Goal: Information Seeking & Learning: Learn about a topic

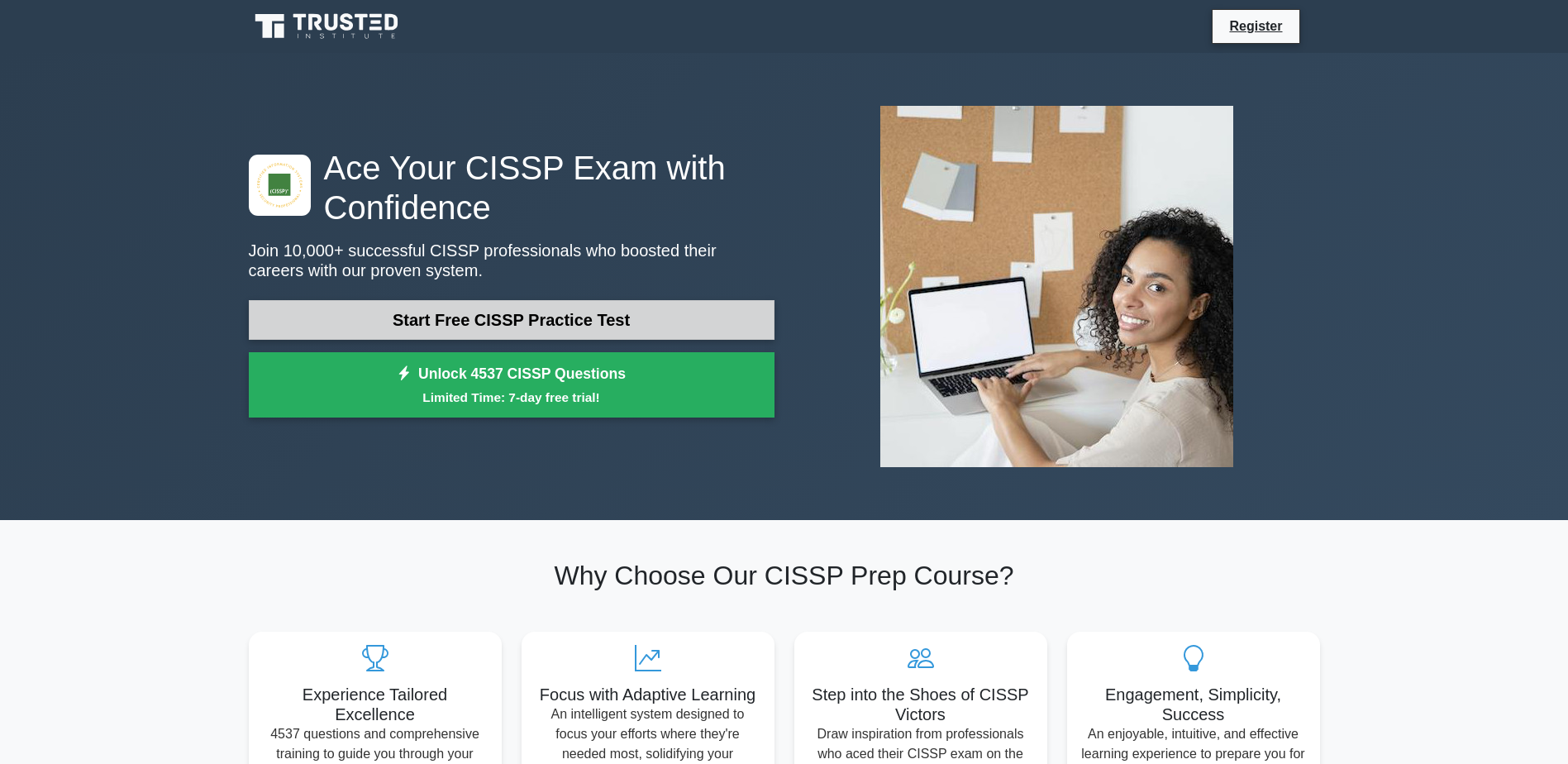
drag, startPoint x: 0, startPoint y: 0, endPoint x: 427, endPoint y: 308, distance: 526.5
click at [427, 308] on link "Start Free CISSP Practice Test" at bounding box center [511, 321] width 526 height 40
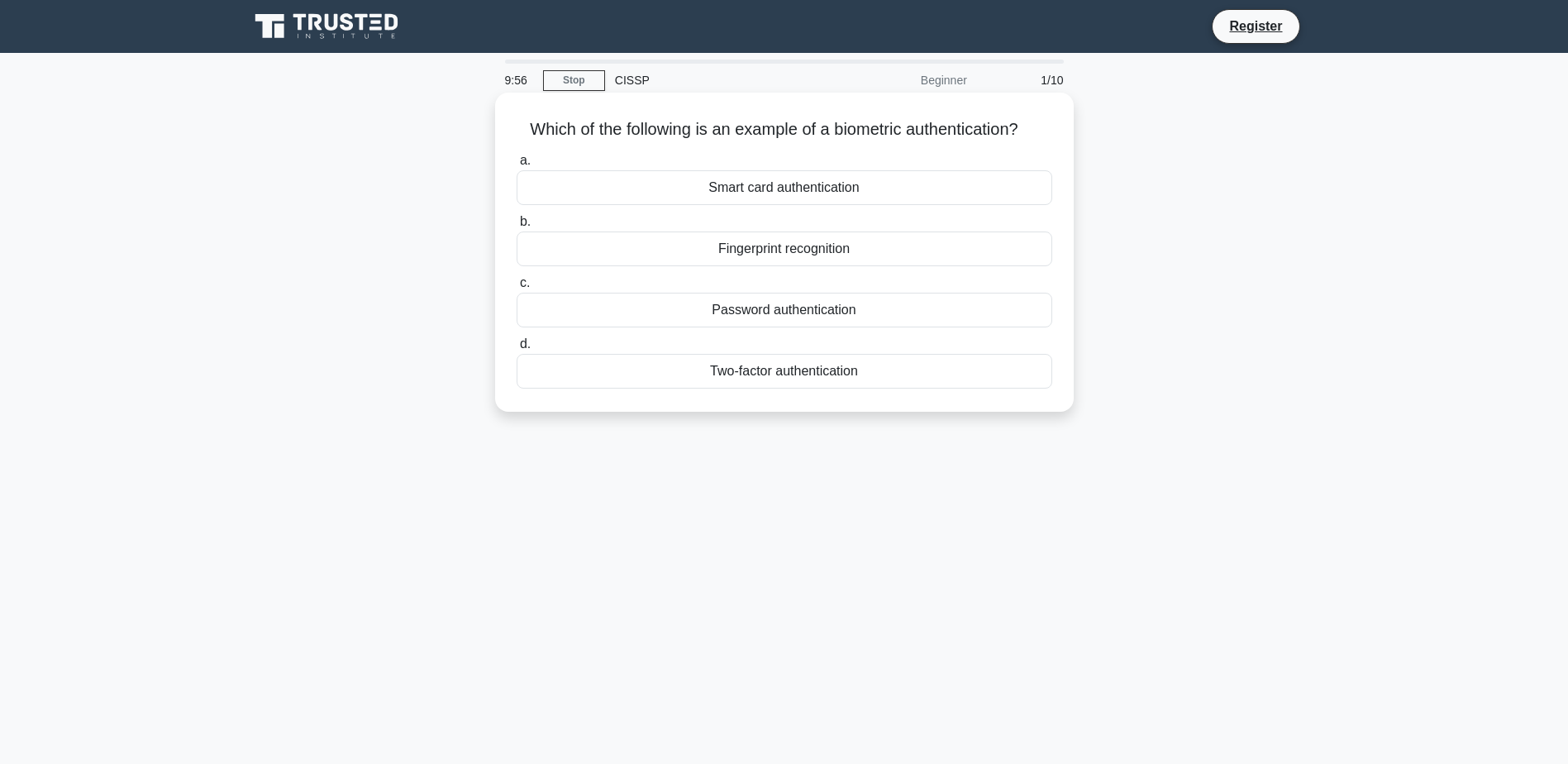
click at [595, 260] on div "Fingerprint recognition" at bounding box center [784, 249] width 536 height 35
click at [517, 228] on input "b. Fingerprint recognition" at bounding box center [517, 222] width 0 height 11
click at [819, 253] on div "Authentication" at bounding box center [784, 249] width 536 height 35
click at [517, 228] on input "b. Authentication" at bounding box center [517, 222] width 0 height 11
click at [785, 186] on div "Secure service" at bounding box center [784, 188] width 536 height 35
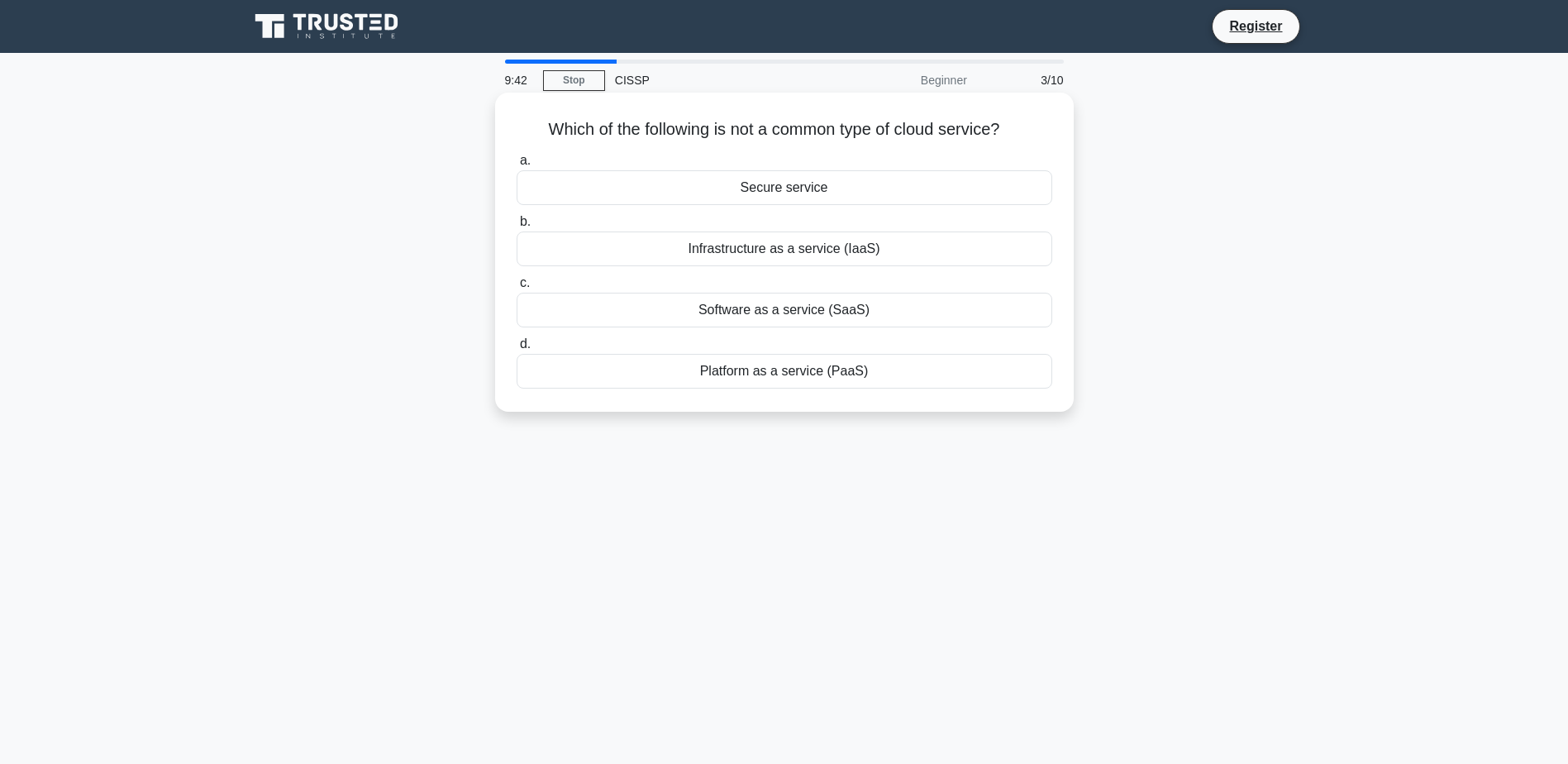
click at [517, 166] on input "a. Secure service" at bounding box center [517, 161] width 0 height 11
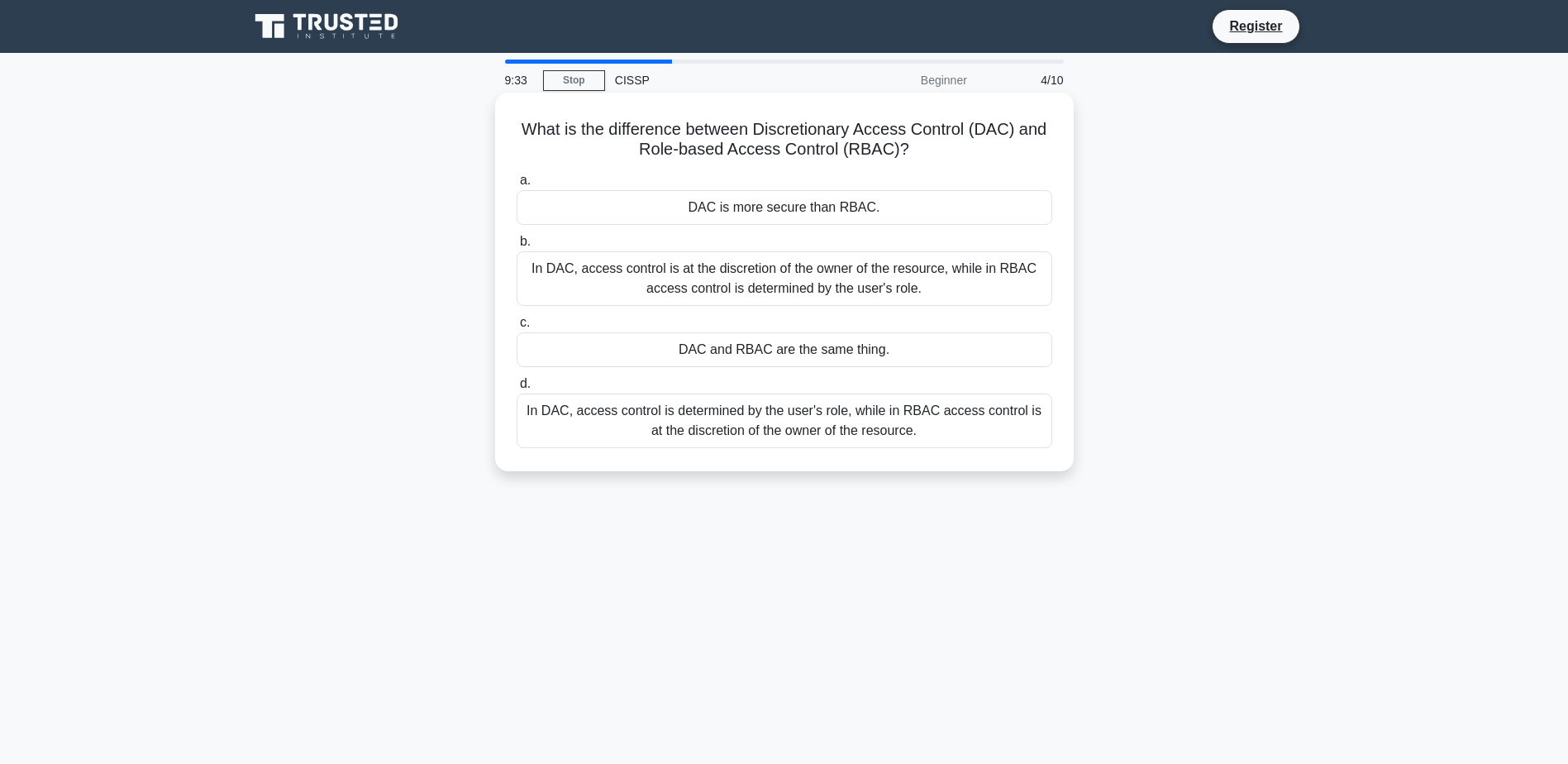
click at [857, 289] on div "In DAC, access control is at the discretion of the owner of the resource, while…" at bounding box center [784, 279] width 536 height 55
click at [517, 248] on input "b. In DAC, access control is at the discretion of the owner of the resource, wh…" at bounding box center [517, 242] width 0 height 11
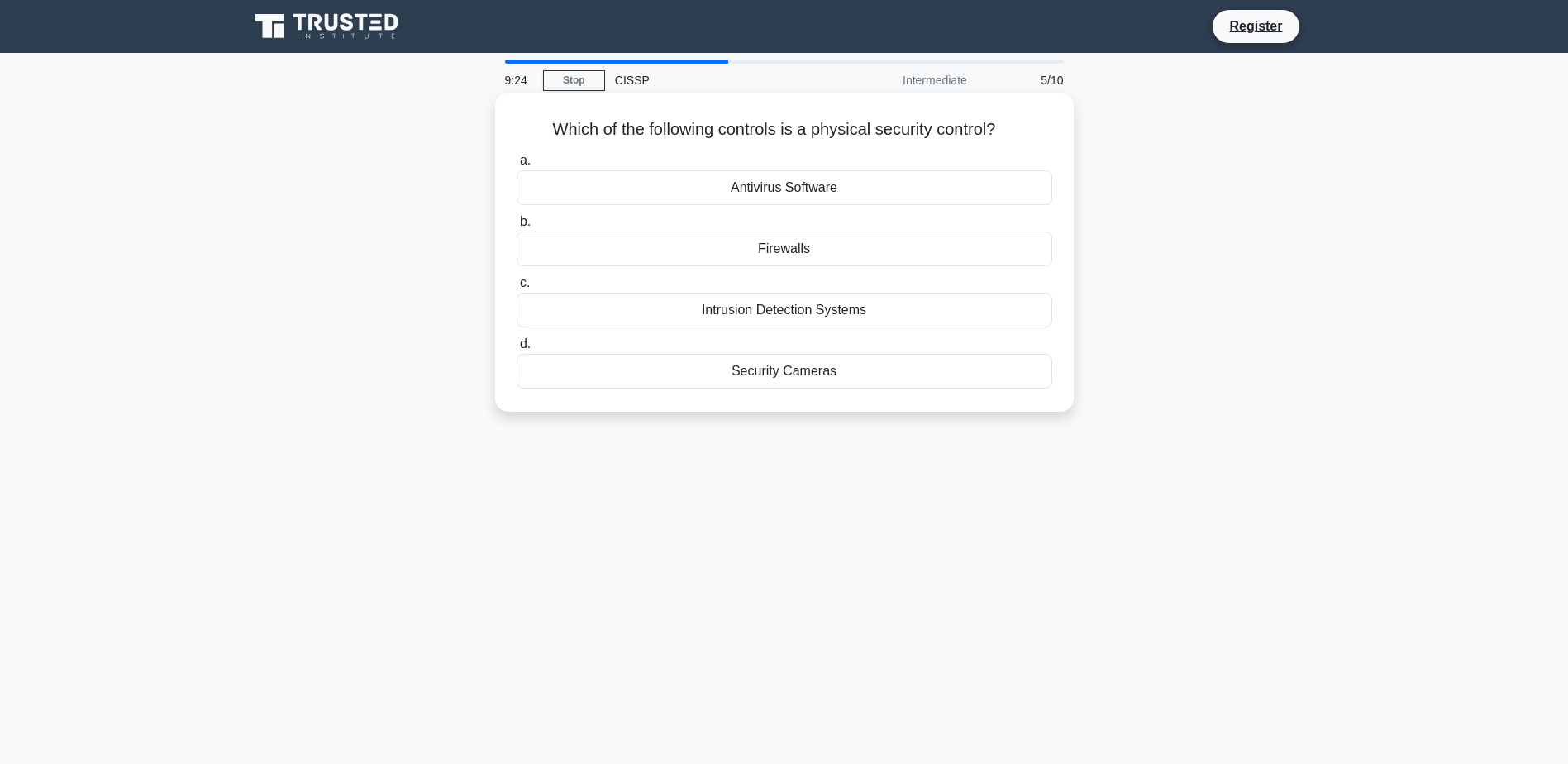
click at [825, 374] on div "Security Cameras" at bounding box center [784, 371] width 536 height 35
click at [517, 350] on input "d. Security Cameras" at bounding box center [517, 345] width 0 height 11
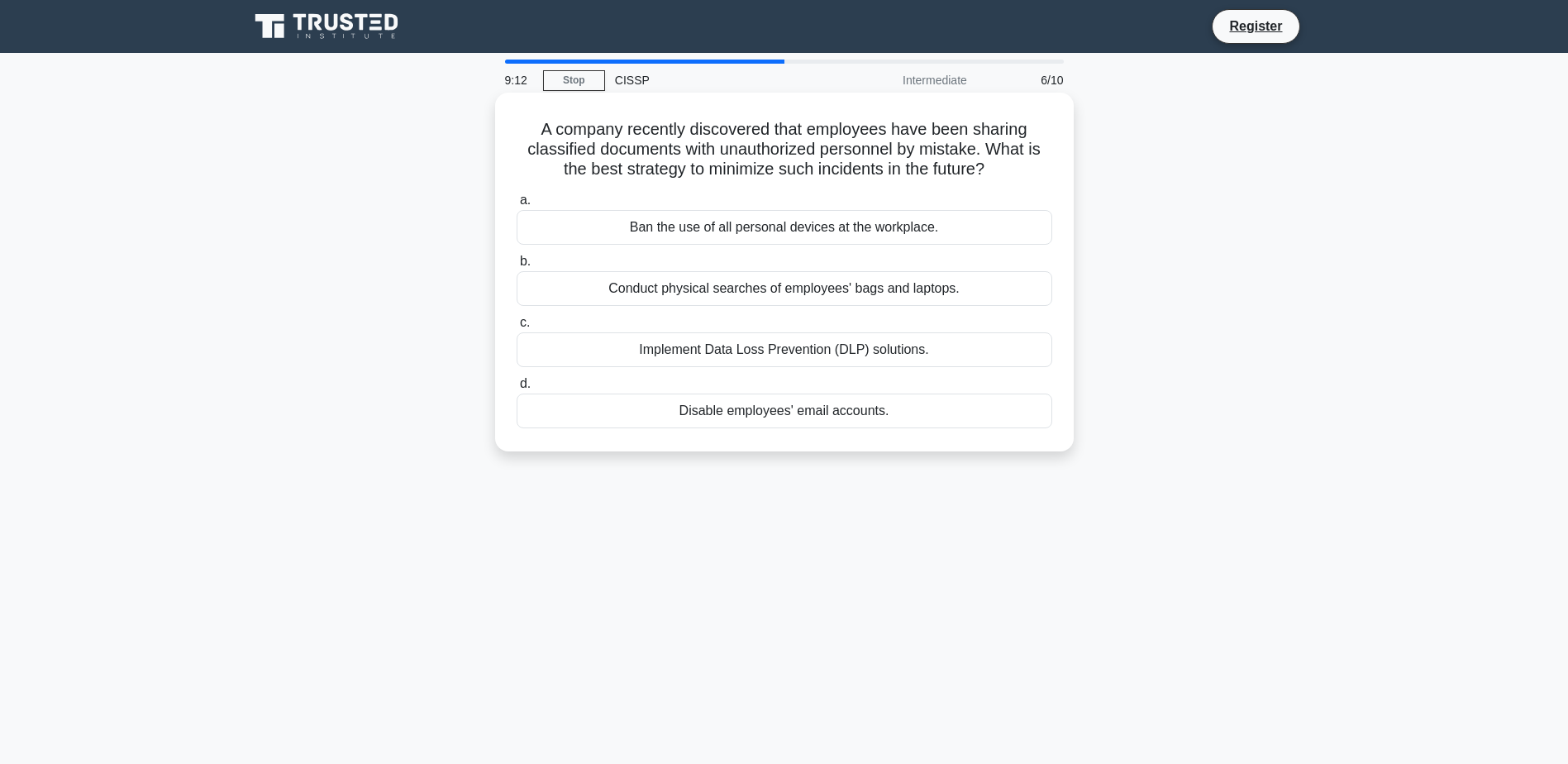
click at [788, 351] on div "Implement Data Loss Prevention (DLP) solutions." at bounding box center [784, 350] width 536 height 35
click at [517, 329] on input "c. Implement Data Loss Prevention (DLP) solutions." at bounding box center [517, 323] width 0 height 11
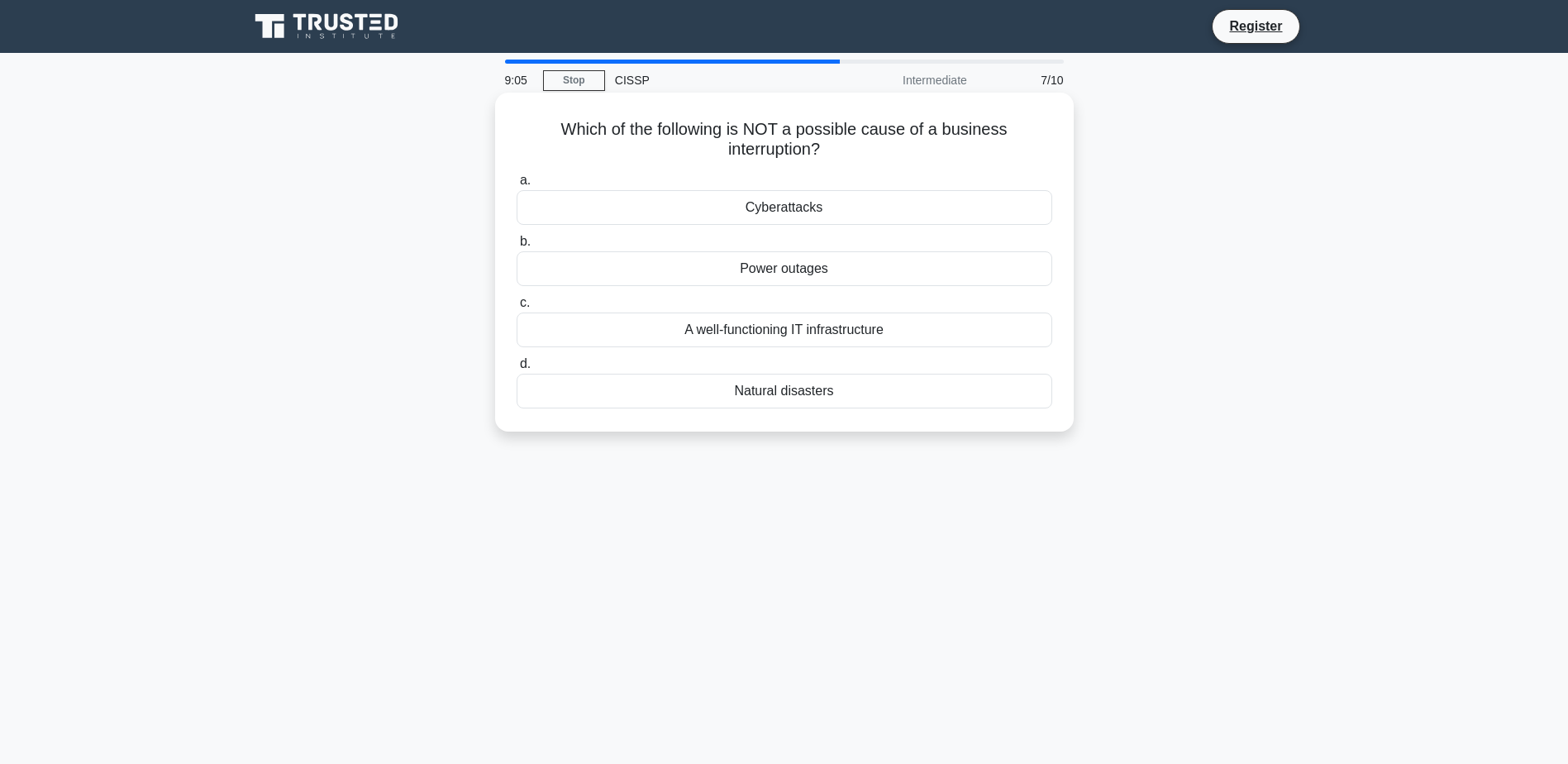
click at [707, 335] on div "A well-functioning IT infrastructure" at bounding box center [784, 330] width 536 height 35
click at [517, 309] on input "c. A well-functioning IT infrastructure" at bounding box center [517, 303] width 0 height 11
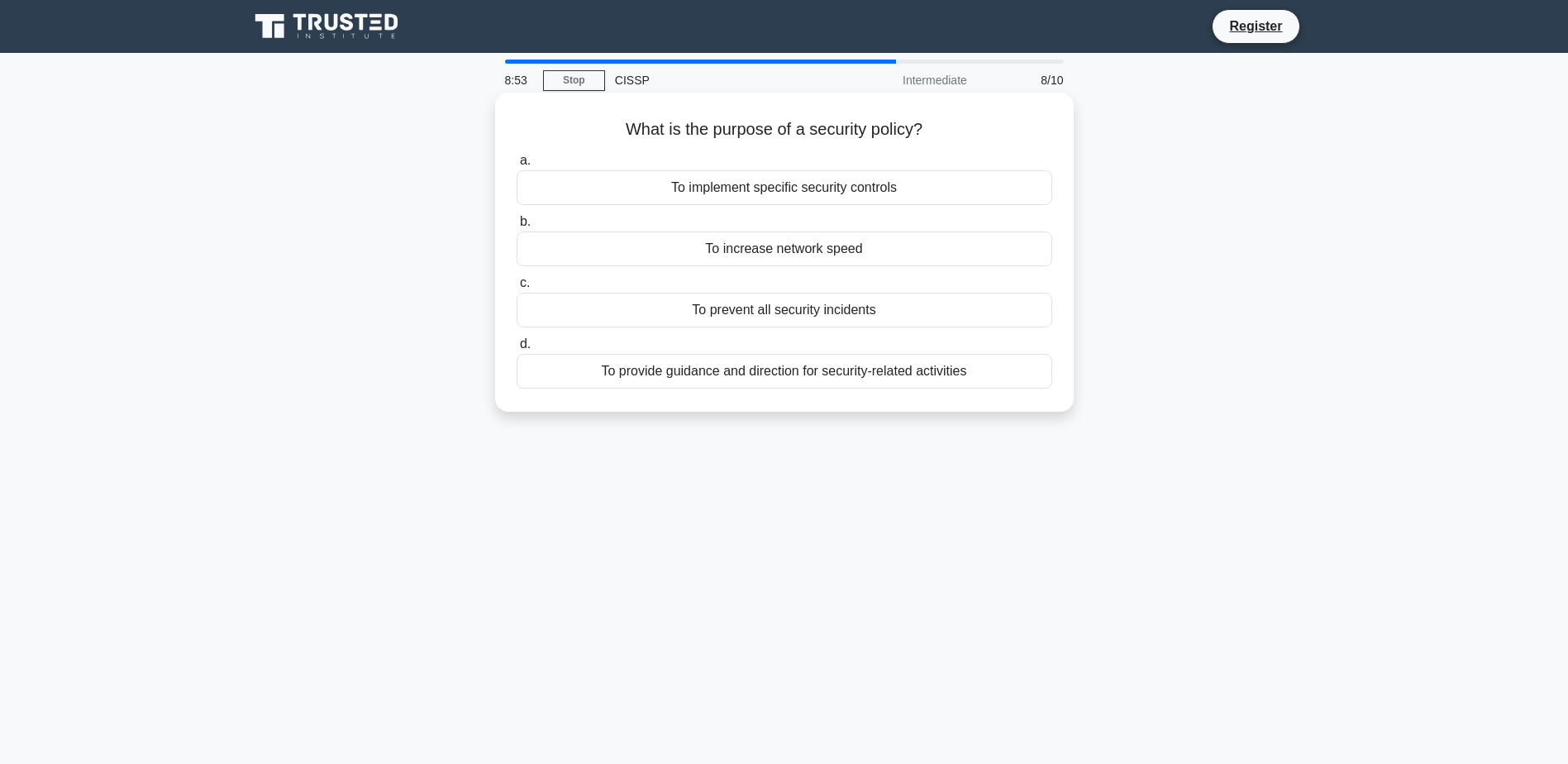
click at [731, 192] on div "To implement specific security controls" at bounding box center [784, 188] width 536 height 35
click at [517, 166] on input "a. To implement specific security controls" at bounding box center [517, 161] width 0 height 11
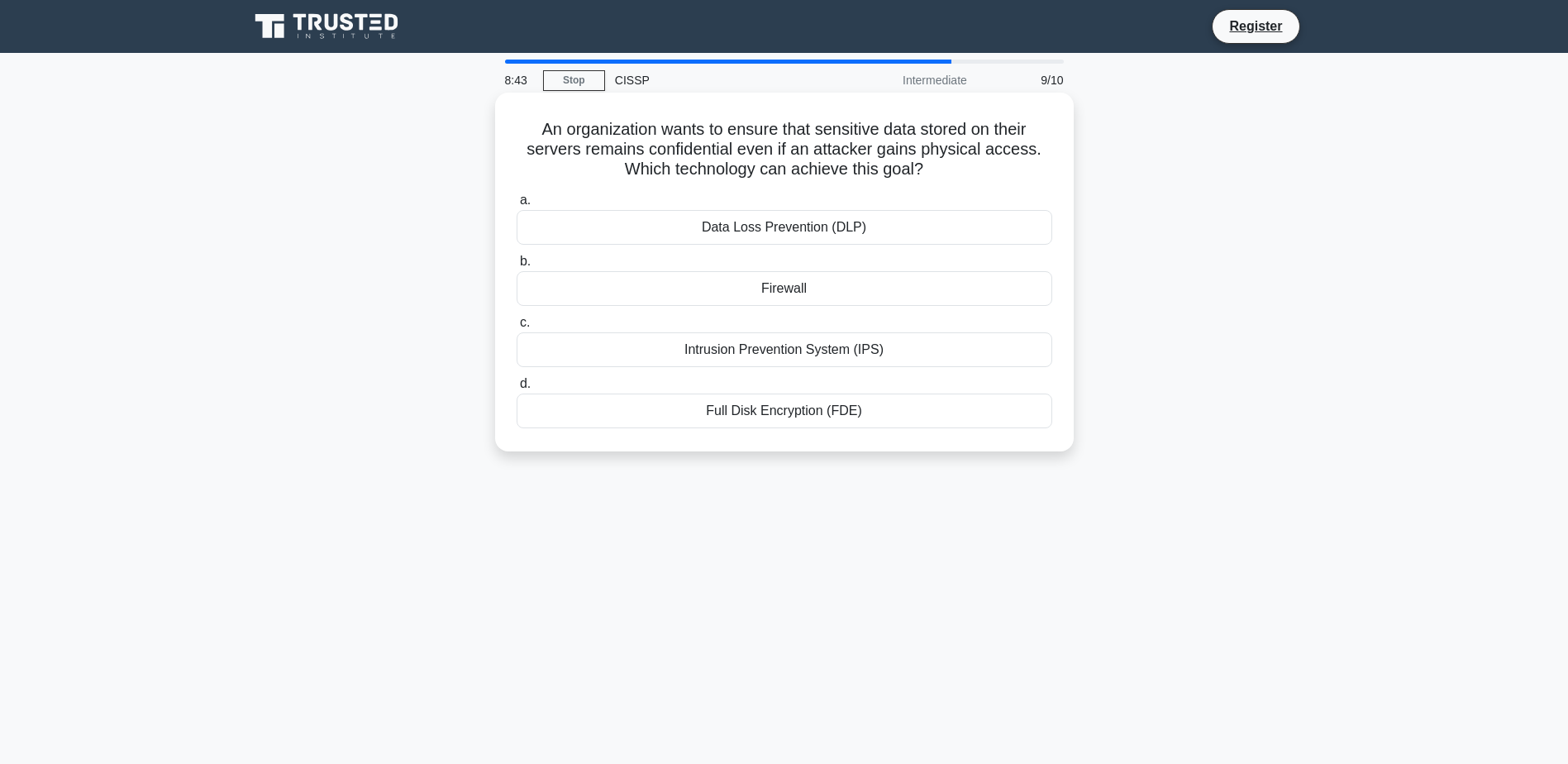
click at [696, 226] on div "Data Loss Prevention (DLP)" at bounding box center [784, 227] width 536 height 35
click at [517, 206] on input "a. Data Loss Prevention (DLP)" at bounding box center [517, 200] width 0 height 11
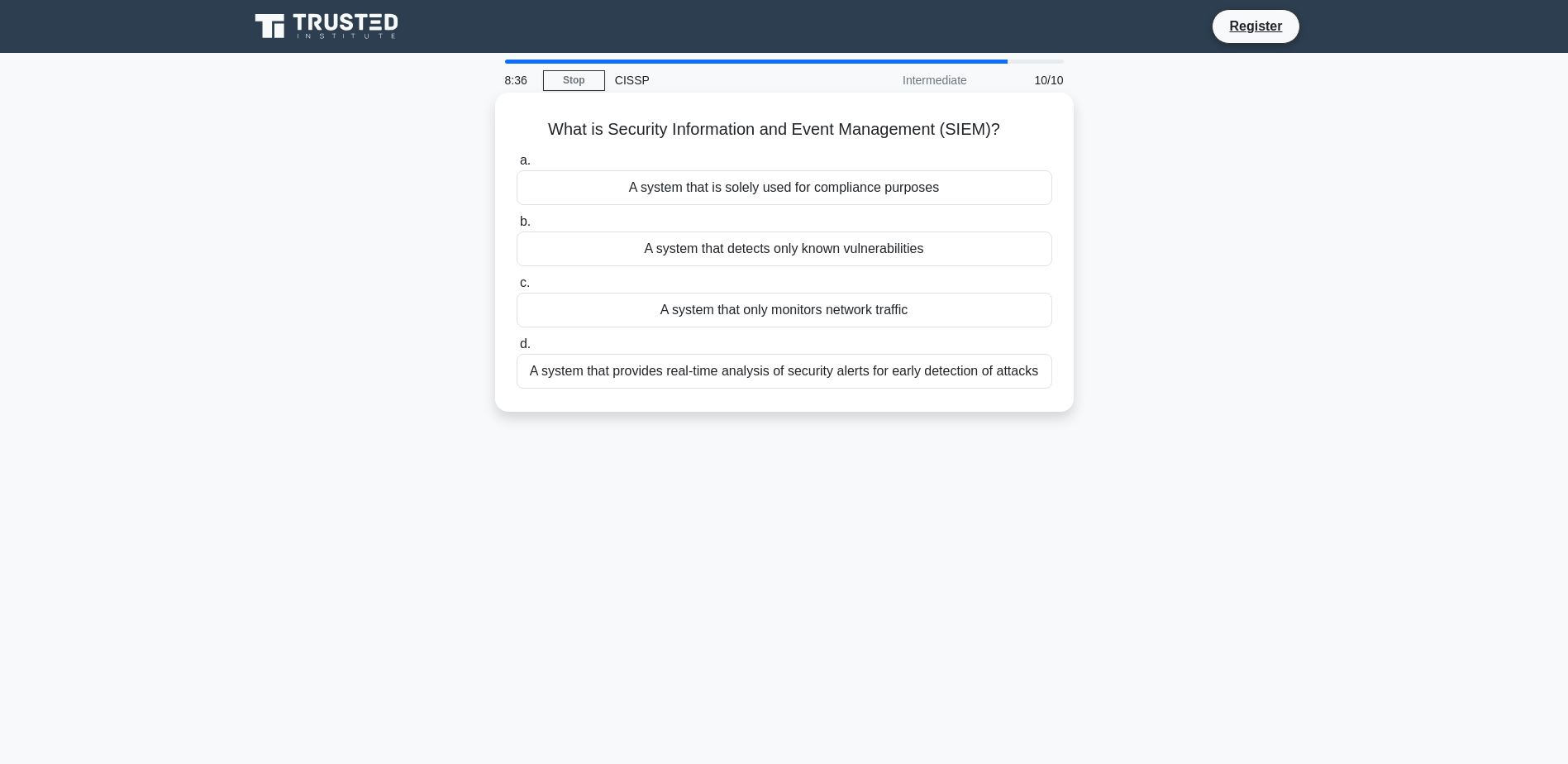
click at [881, 372] on div "A system that provides real-time analysis of security alerts for early detectio…" at bounding box center [784, 371] width 536 height 35
click at [517, 350] on input "d. A system that provides real-time analysis of security alerts for early detec…" at bounding box center [517, 345] width 0 height 11
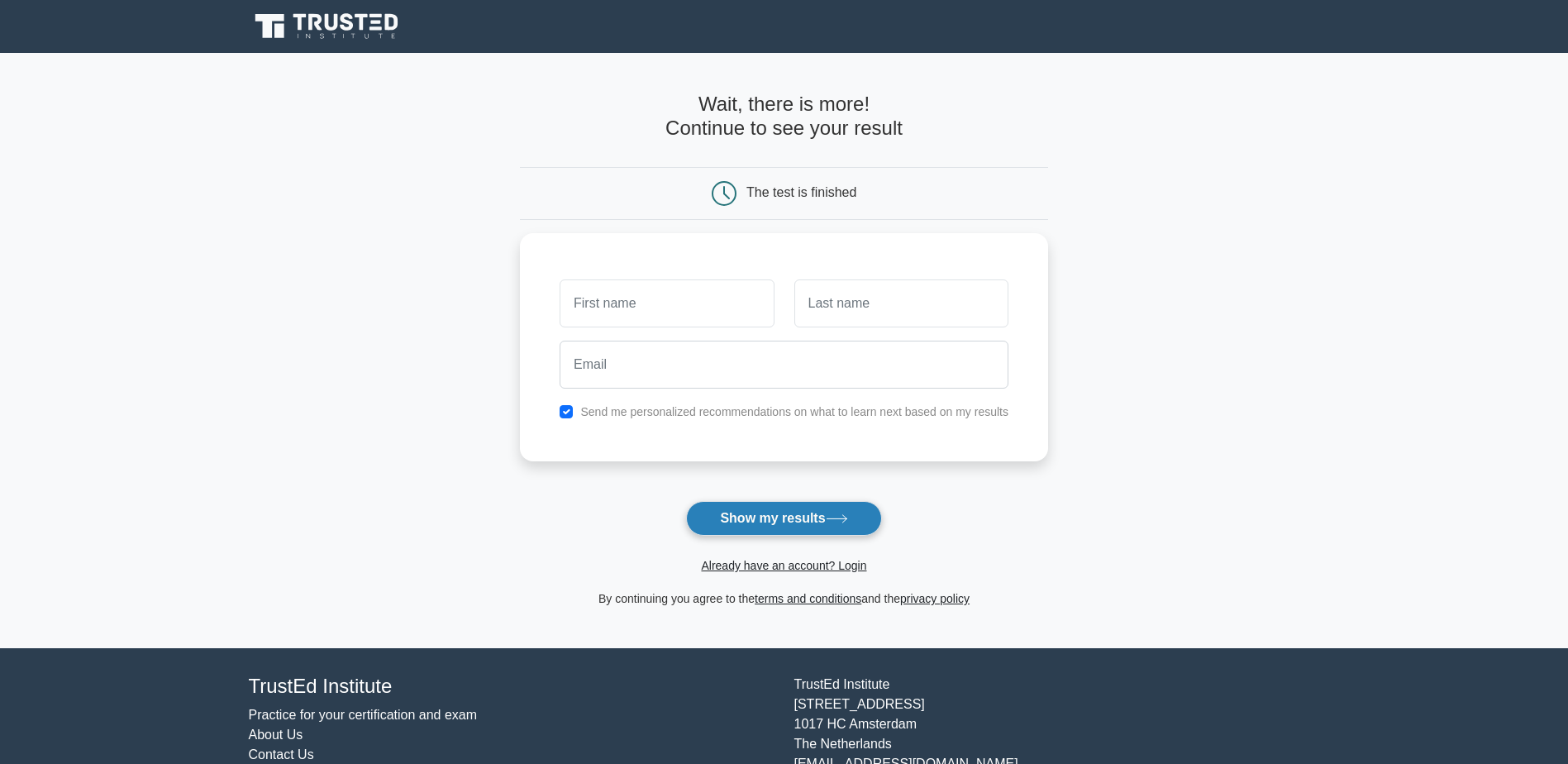
click at [810, 513] on button "Show my results" at bounding box center [783, 518] width 195 height 35
